Goal: Task Accomplishment & Management: Use online tool/utility

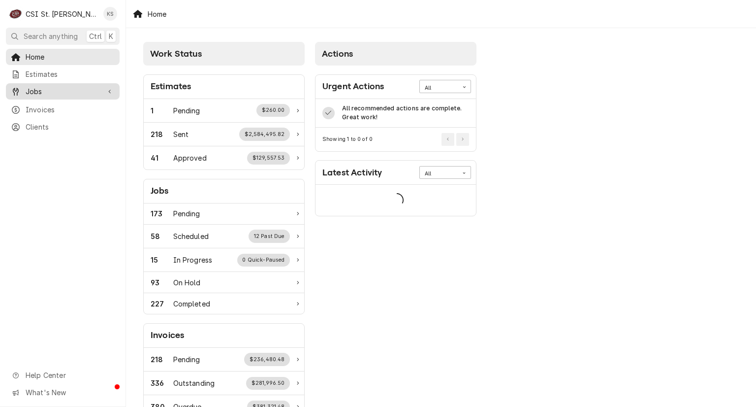
click at [55, 93] on span "Jobs" at bounding box center [63, 91] width 74 height 10
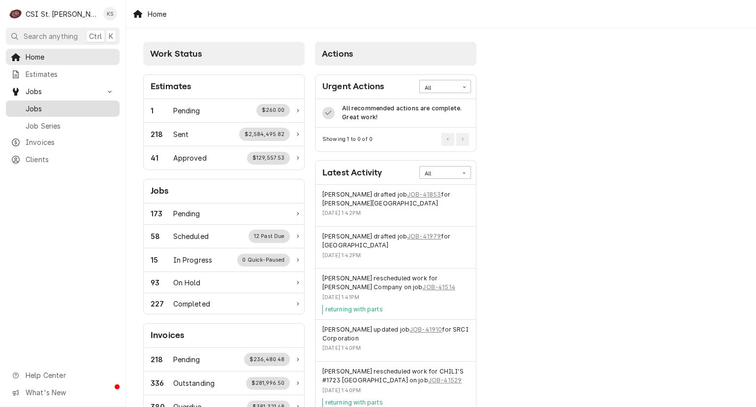
click at [49, 106] on span "Jobs" at bounding box center [70, 108] width 89 height 10
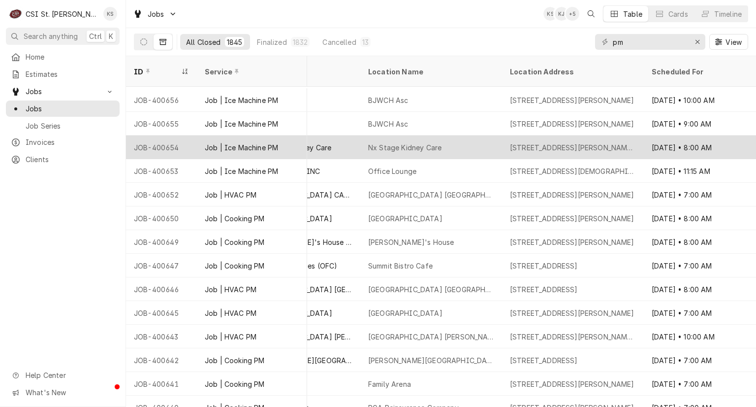
scroll to position [2937, 419]
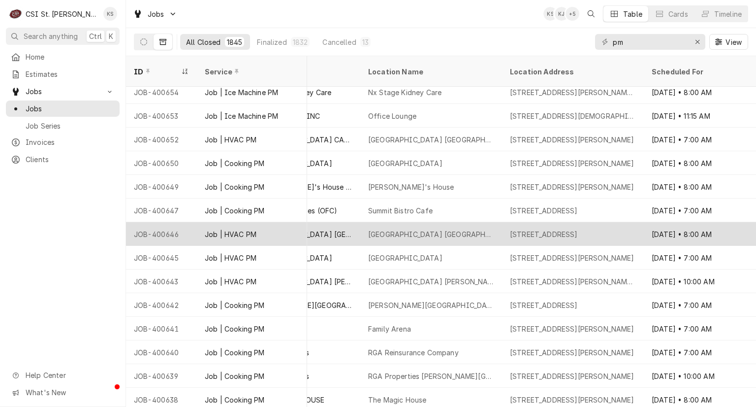
click at [508, 222] on div "[STREET_ADDRESS]" at bounding box center [573, 234] width 142 height 24
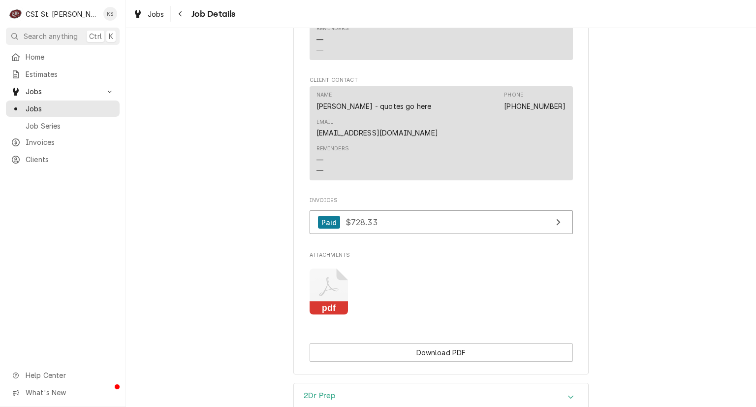
scroll to position [896, 0]
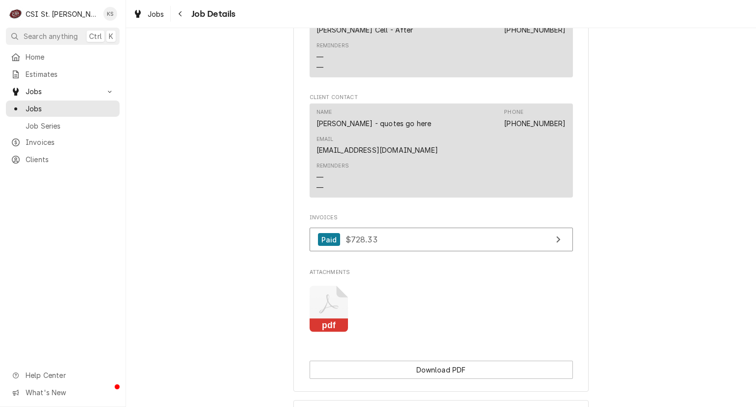
click at [324, 319] on rect "Attachments" at bounding box center [329, 326] width 39 height 14
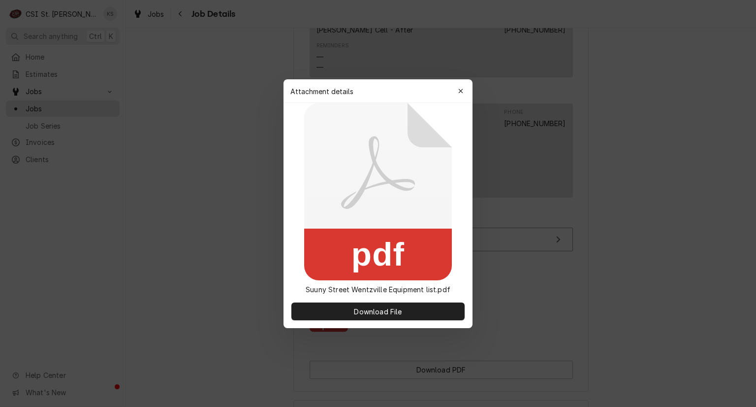
click at [324, 309] on button "Download File" at bounding box center [377, 311] width 173 height 18
click at [461, 89] on icon "button" at bounding box center [460, 91] width 5 height 7
